Goal: Task Accomplishment & Management: Manage account settings

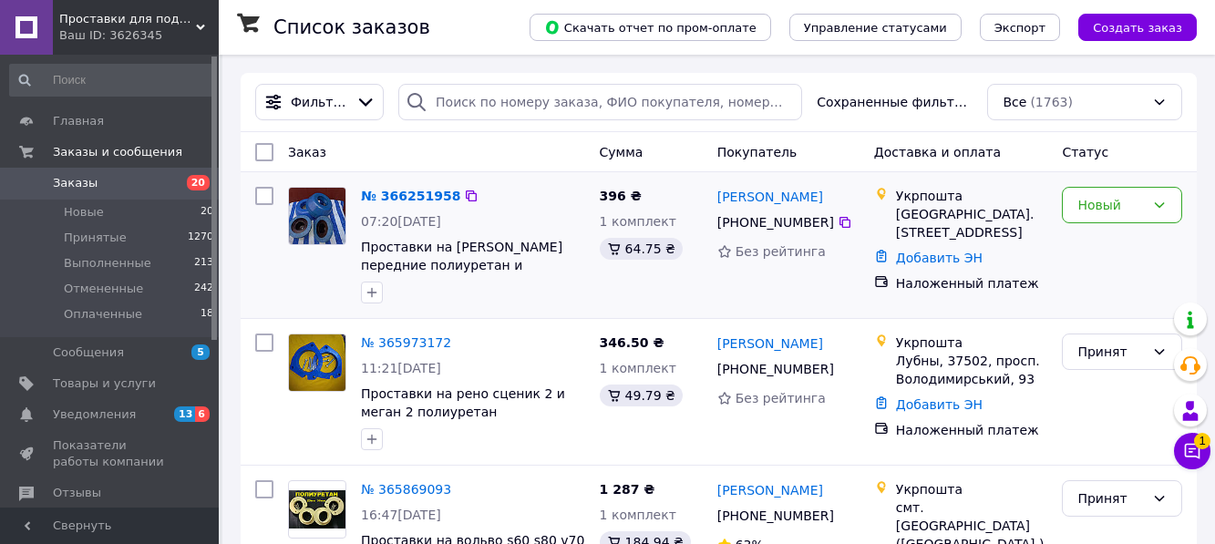
click at [318, 221] on img at bounding box center [317, 216] width 57 height 57
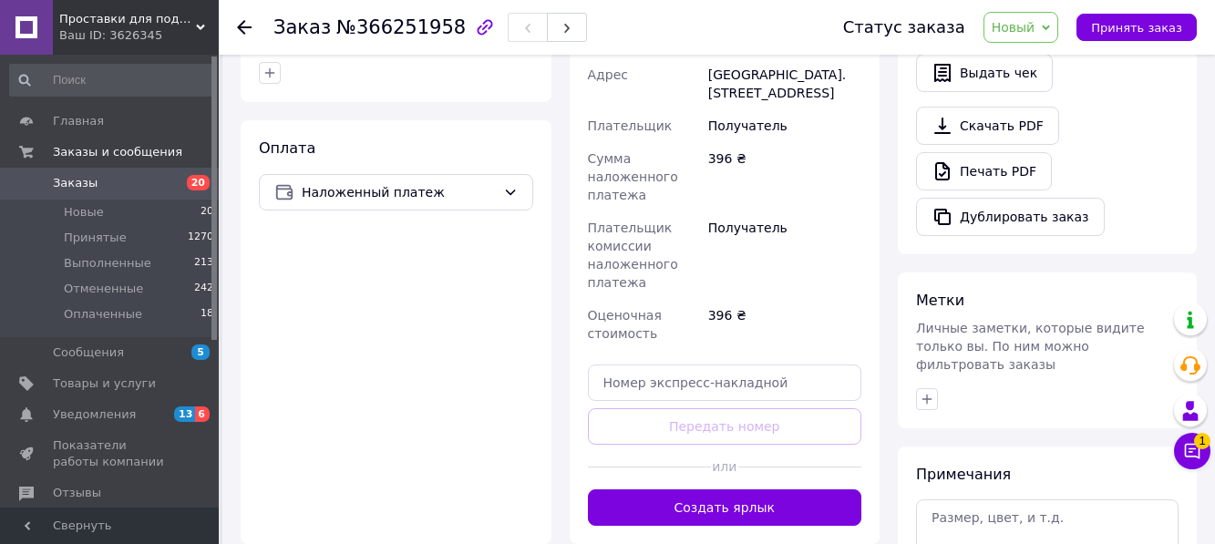
scroll to position [656, 0]
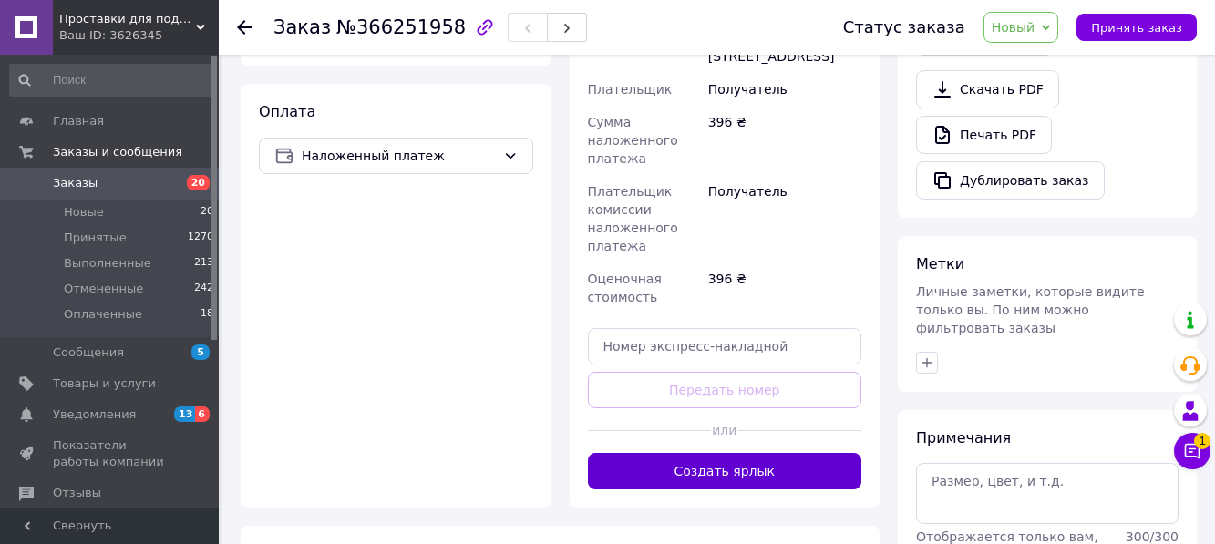
click at [773, 453] on button "Создать ярлык" at bounding box center [725, 471] width 274 height 36
click at [773, 439] on div "Доставка Редактировать Укрпошта (платная) Тариф Экспресс Получатель [PERSON_NAM…" at bounding box center [725, 160] width 274 height 660
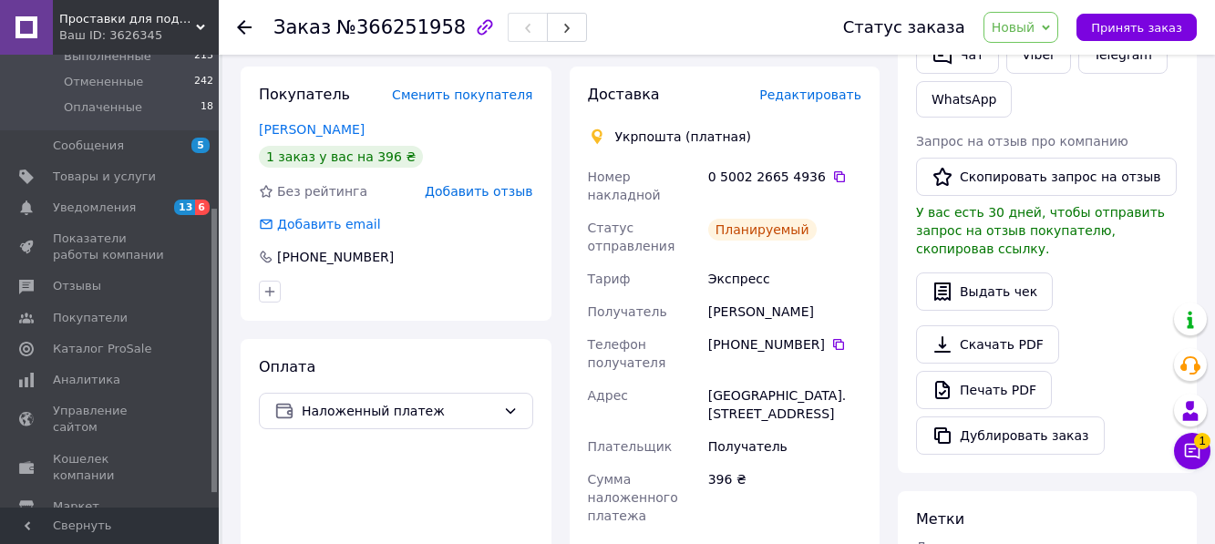
scroll to position [267, 0]
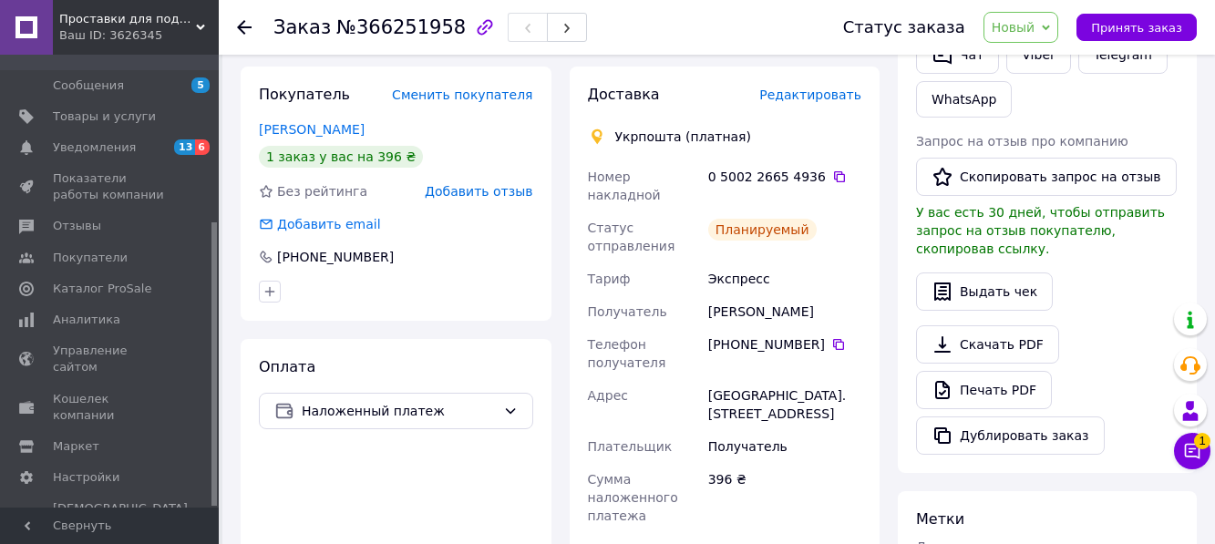
drag, startPoint x: 213, startPoint y: 332, endPoint x: 150, endPoint y: 538, distance: 215.4
click at [150, 538] on div "Проставки для поднятия клиренса Ваш ID: 3626345 Сайт Проставки для поднятия кли…" at bounding box center [109, 272] width 219 height 544
click at [87, 470] on span "Настройки" at bounding box center [86, 478] width 67 height 16
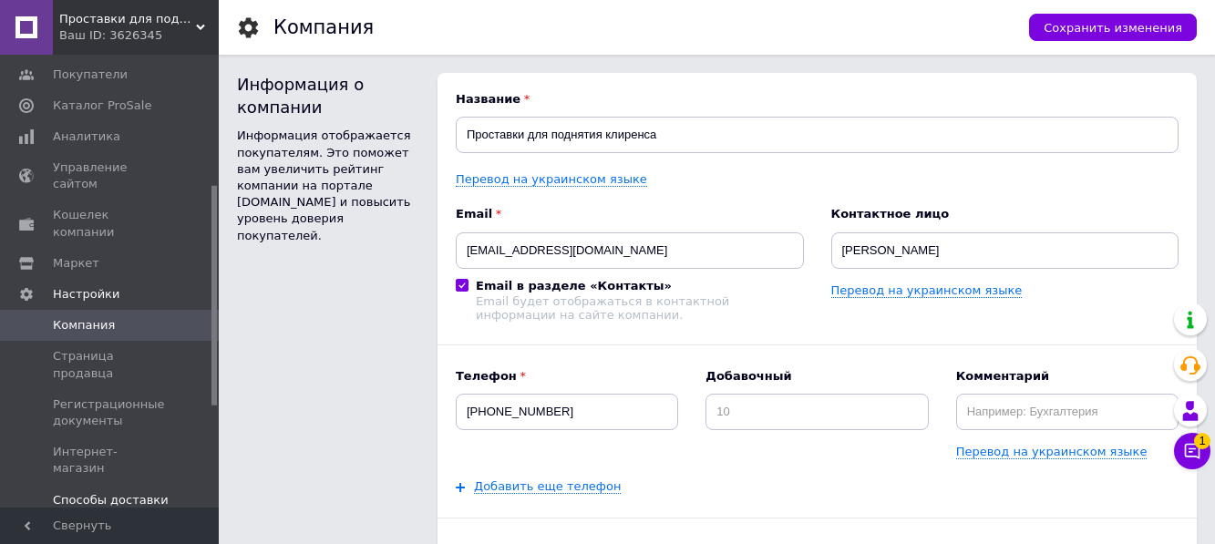
click at [132, 492] on span "Способы доставки" at bounding box center [111, 500] width 116 height 16
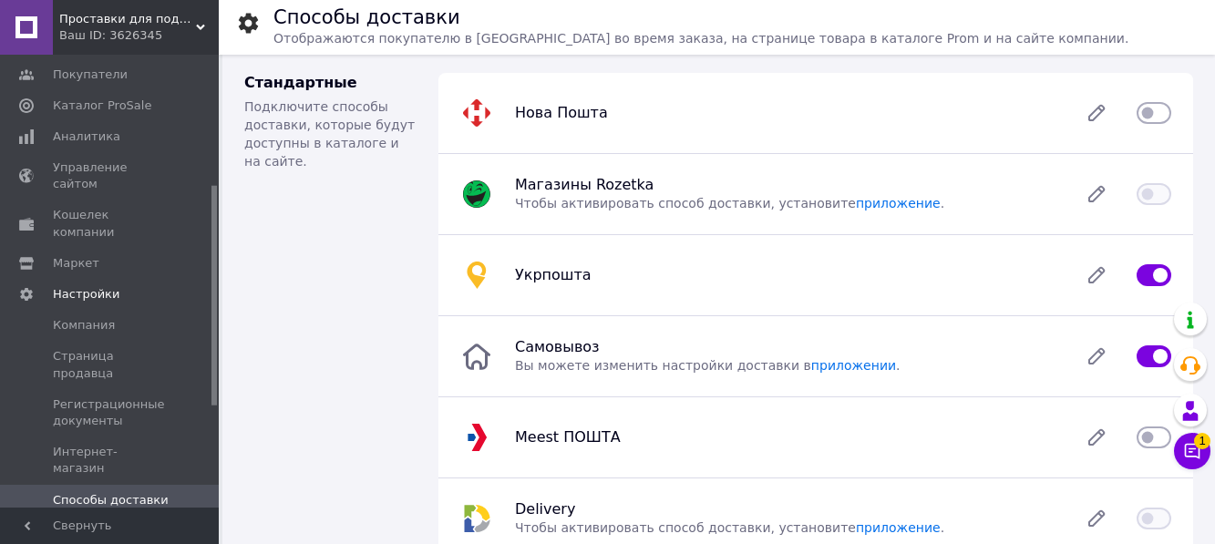
click at [1157, 111] on input "checkbox" at bounding box center [1154, 113] width 35 height 18
checkbox input "true"
